Goal: Task Accomplishment & Management: Manage account settings

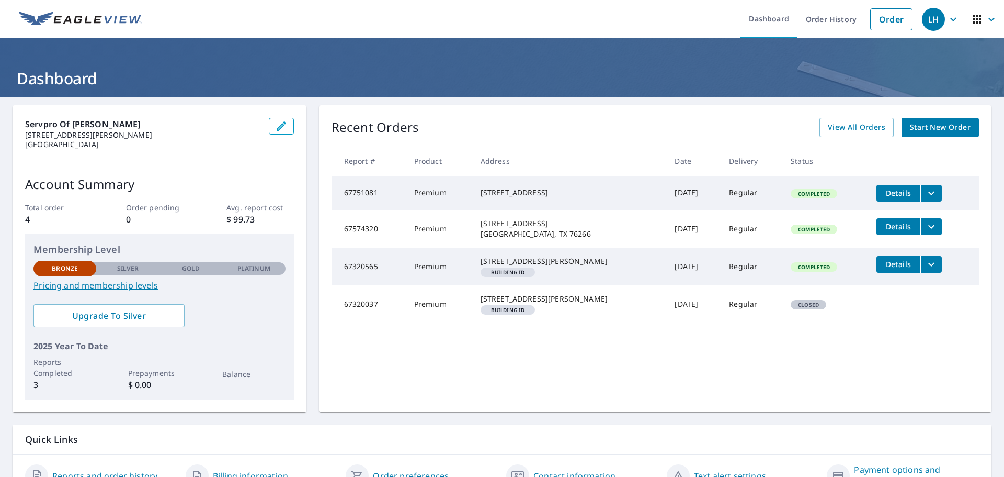
click at [925, 194] on icon "filesDropdownBtn-67751081" at bounding box center [931, 193] width 13 height 13
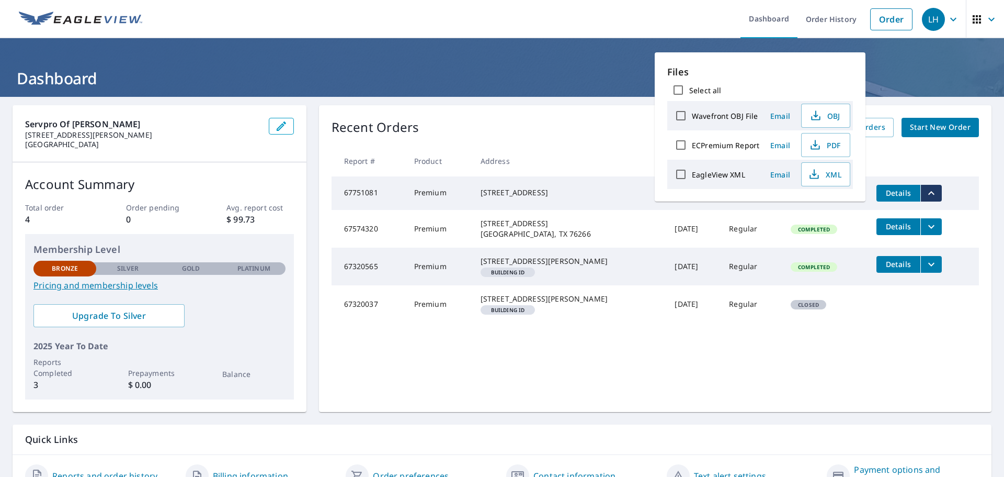
click at [785, 145] on span "Email" at bounding box center [780, 145] width 25 height 10
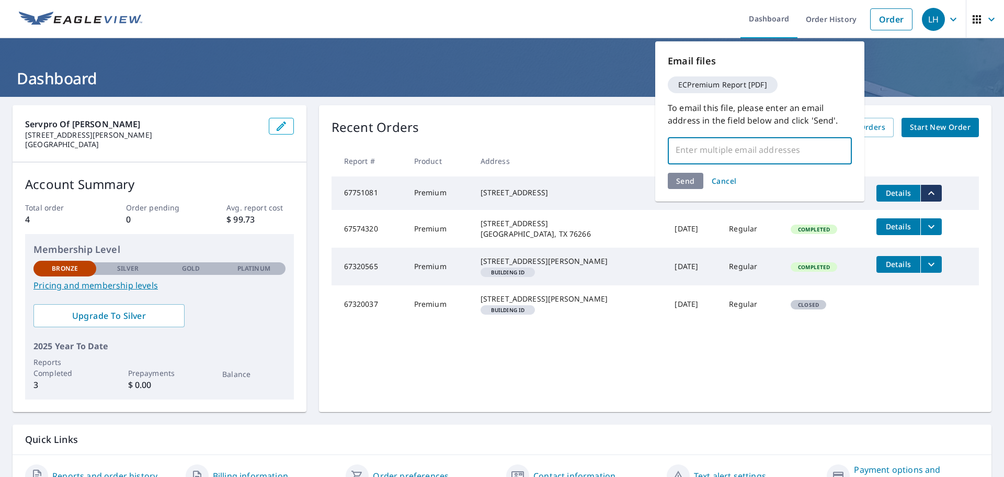
click at [735, 151] on input "text" at bounding box center [752, 150] width 159 height 20
type input "[EMAIL_ADDRESS][DOMAIN_NAME]"
click at [692, 182] on div "Send Cancel" at bounding box center [760, 181] width 184 height 16
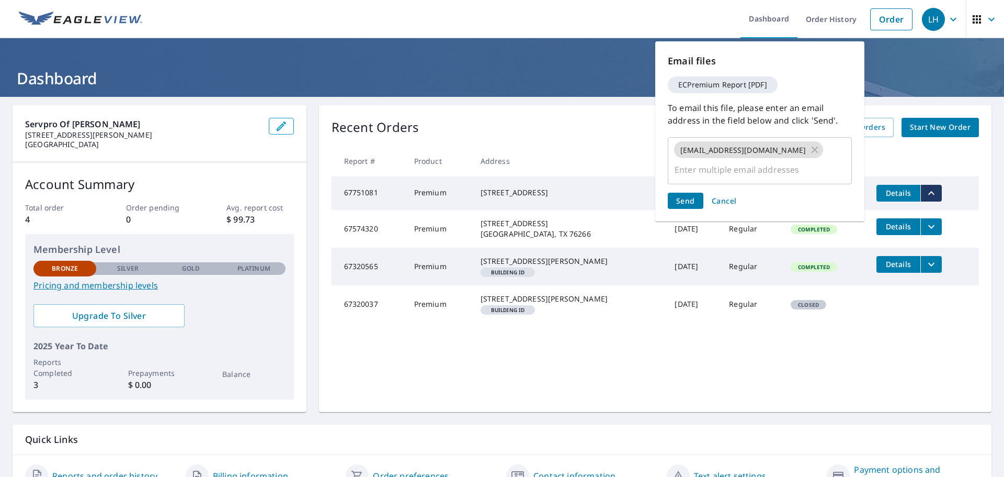
click at [690, 196] on span "Send" at bounding box center [685, 201] width 19 height 10
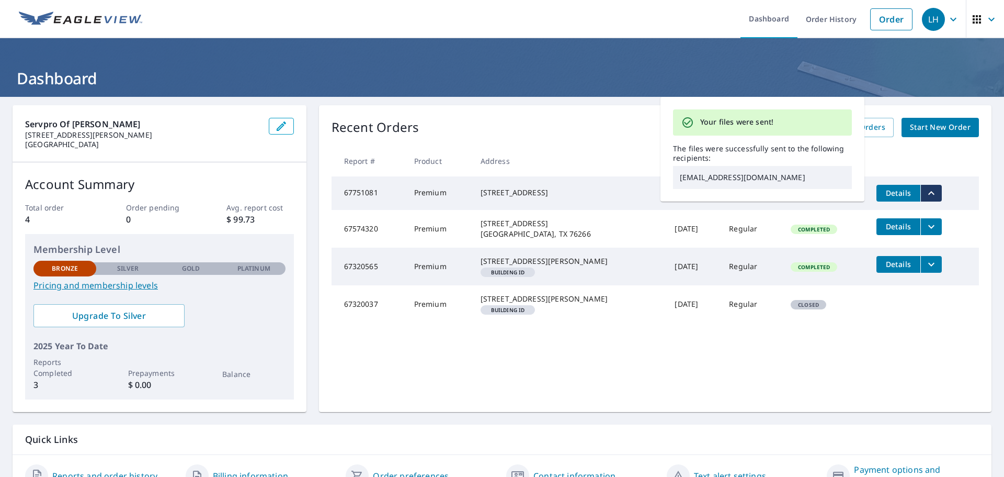
click at [545, 110] on div "Recent Orders View All Orders Start New Order Report # Product Address Date Del…" at bounding box center [655, 258] width 673 height 307
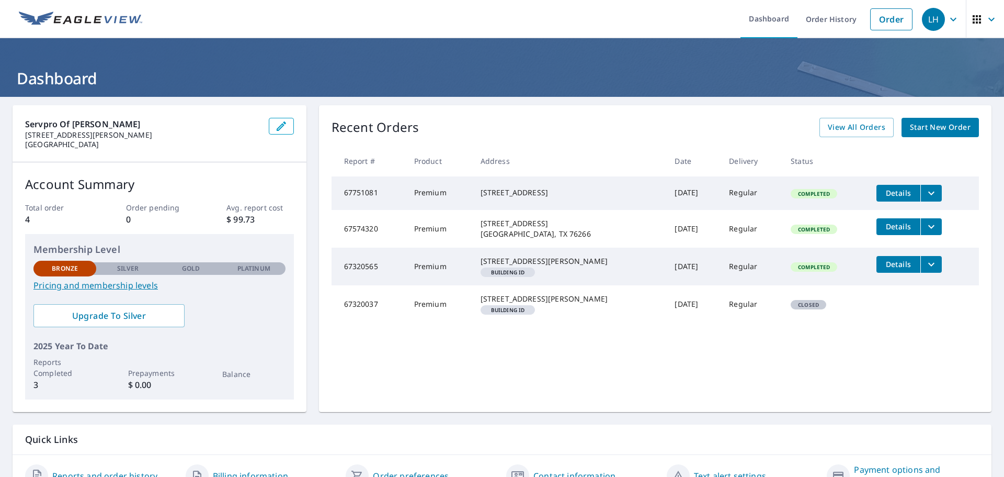
click at [951, 19] on icon "button" at bounding box center [954, 19] width 6 height 4
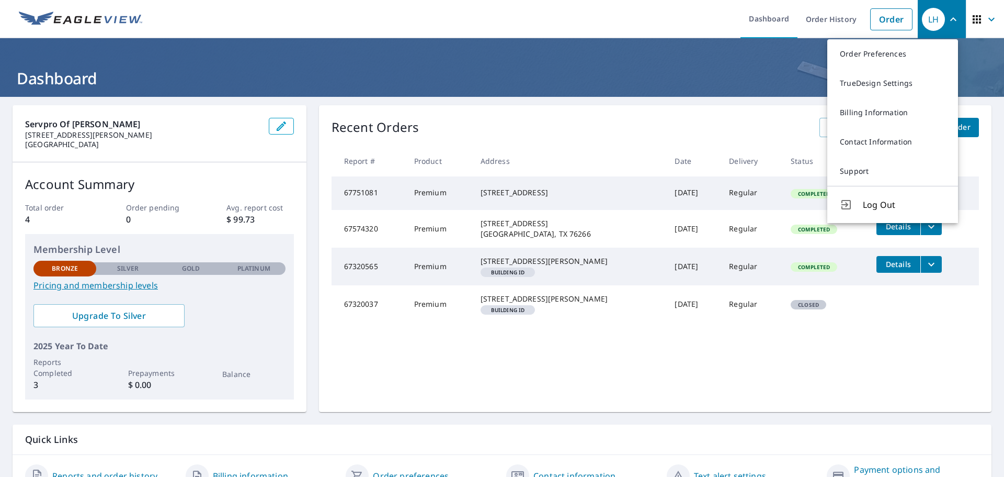
click at [683, 83] on h1 "Dashboard" at bounding box center [502, 77] width 979 height 21
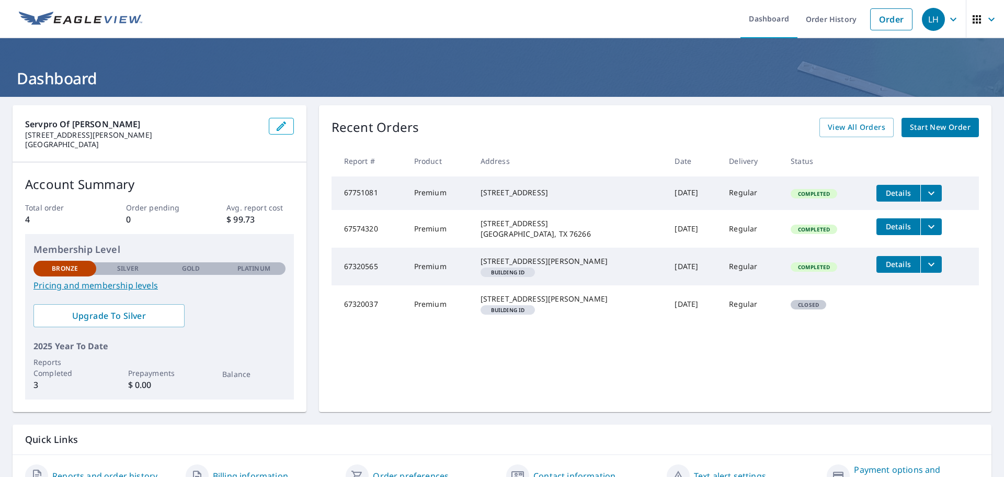
click at [929, 191] on icon "filesDropdownBtn-67751081" at bounding box center [932, 193] width 6 height 4
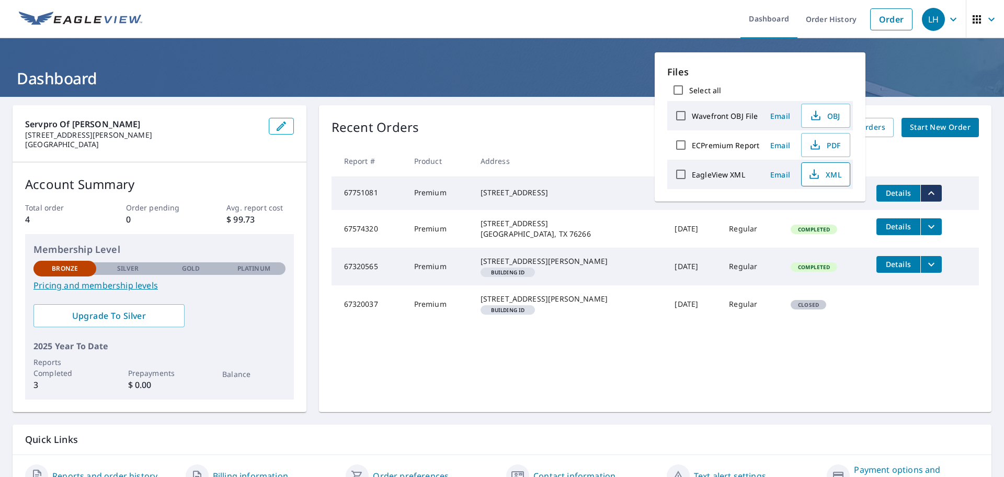
click at [829, 178] on span "XML" at bounding box center [824, 174] width 33 height 13
click at [577, 67] on h1 "Dashboard" at bounding box center [502, 77] width 979 height 21
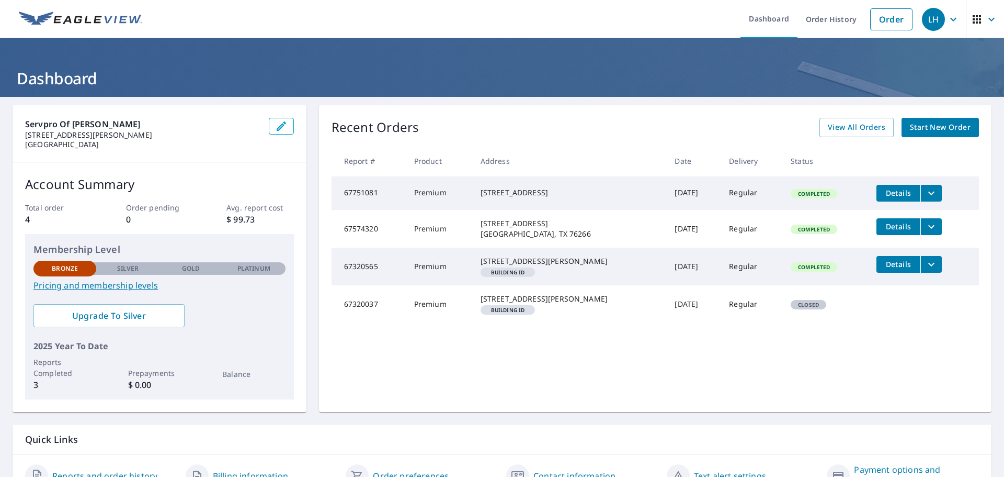
click at [457, 191] on td "Premium" at bounding box center [439, 192] width 66 height 33
click at [927, 194] on icon "filesDropdownBtn-67751081" at bounding box center [931, 193] width 13 height 13
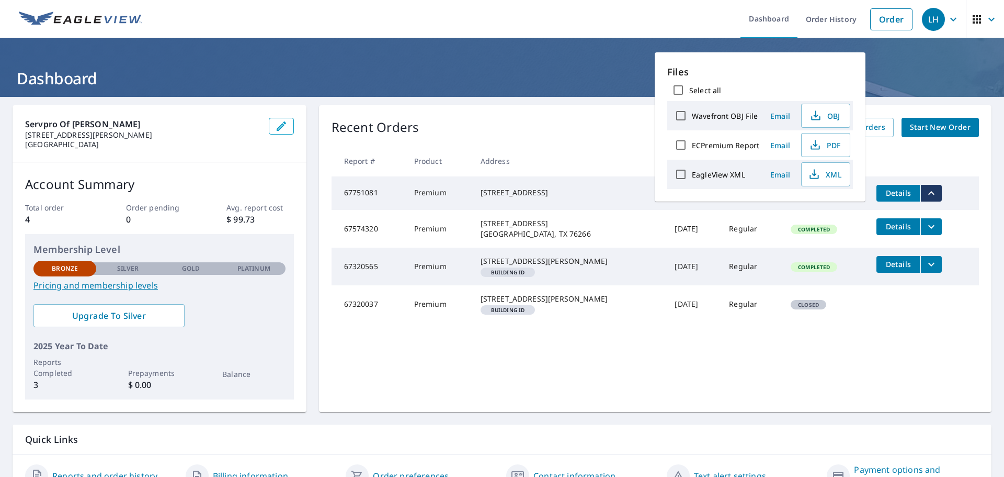
click at [571, 56] on header "Dashboard" at bounding box center [502, 67] width 1004 height 59
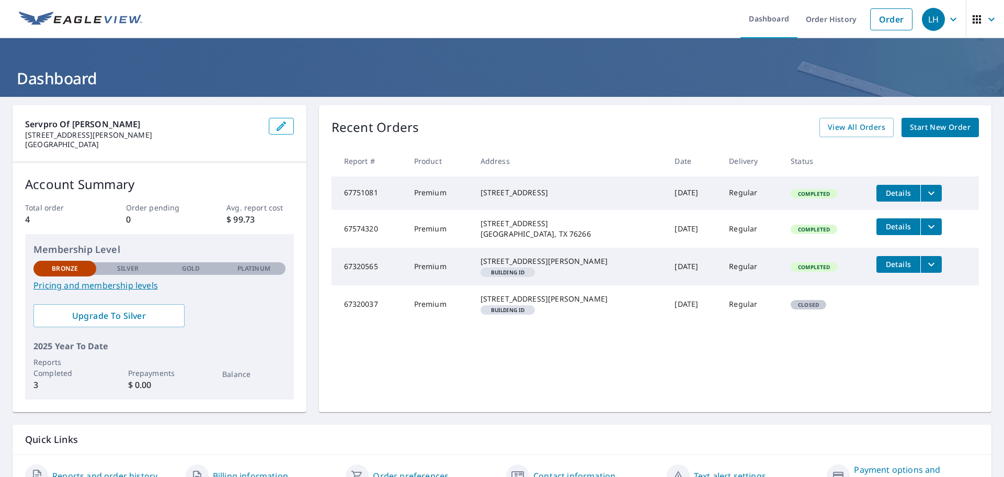
click at [884, 193] on span "Details" at bounding box center [898, 193] width 31 height 10
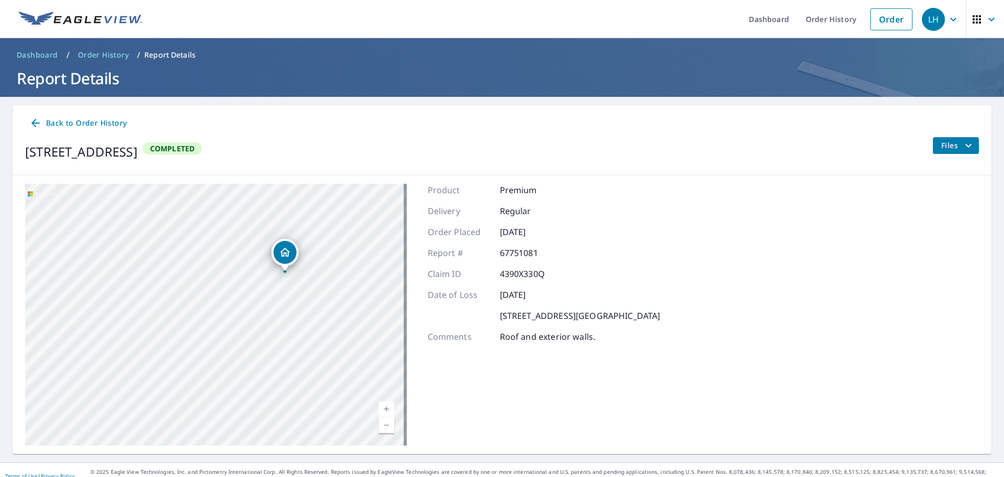
scroll to position [12, 0]
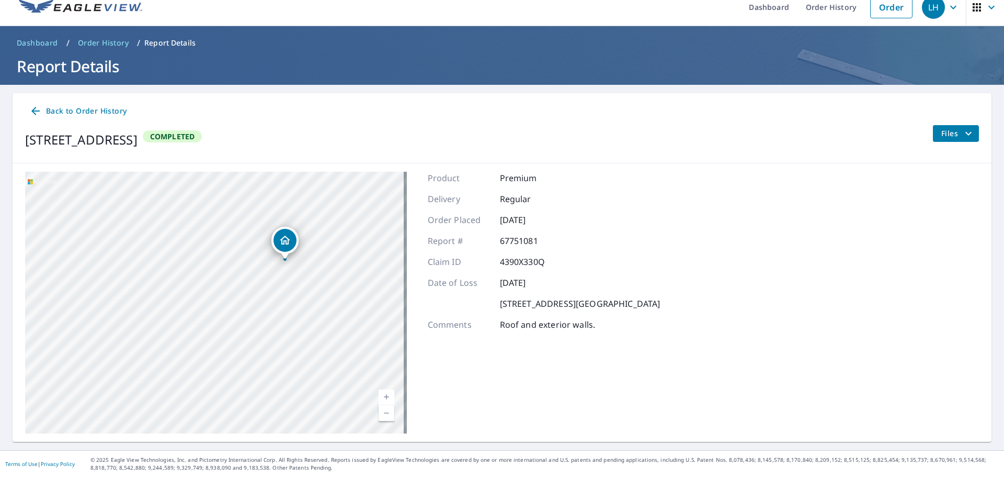
click at [963, 134] on icon "filesDropdownBtn-67751081" at bounding box center [969, 133] width 13 height 13
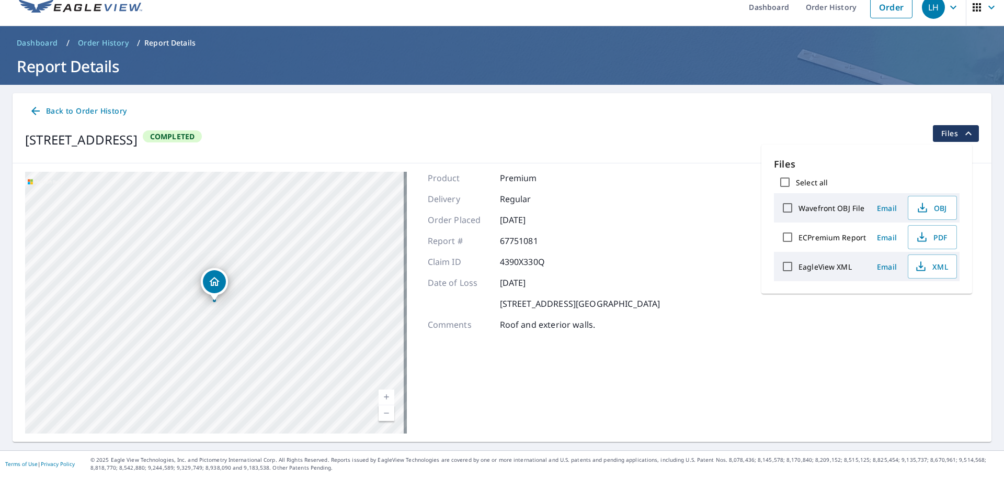
click at [740, 130] on div "[STREET_ADDRESS] Completed Files" at bounding box center [502, 139] width 954 height 29
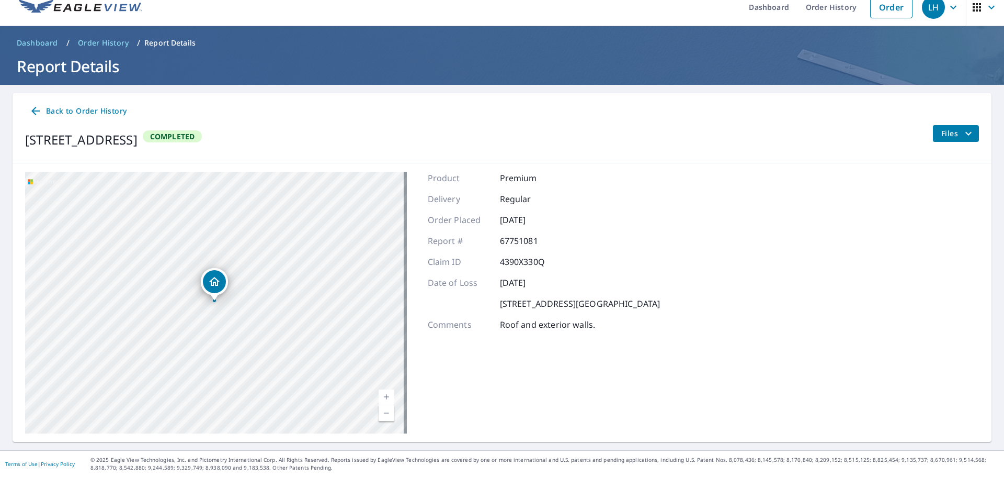
click at [41, 44] on span "Dashboard" at bounding box center [37, 43] width 41 height 10
